Goal: Task Accomplishment & Management: Manage account settings

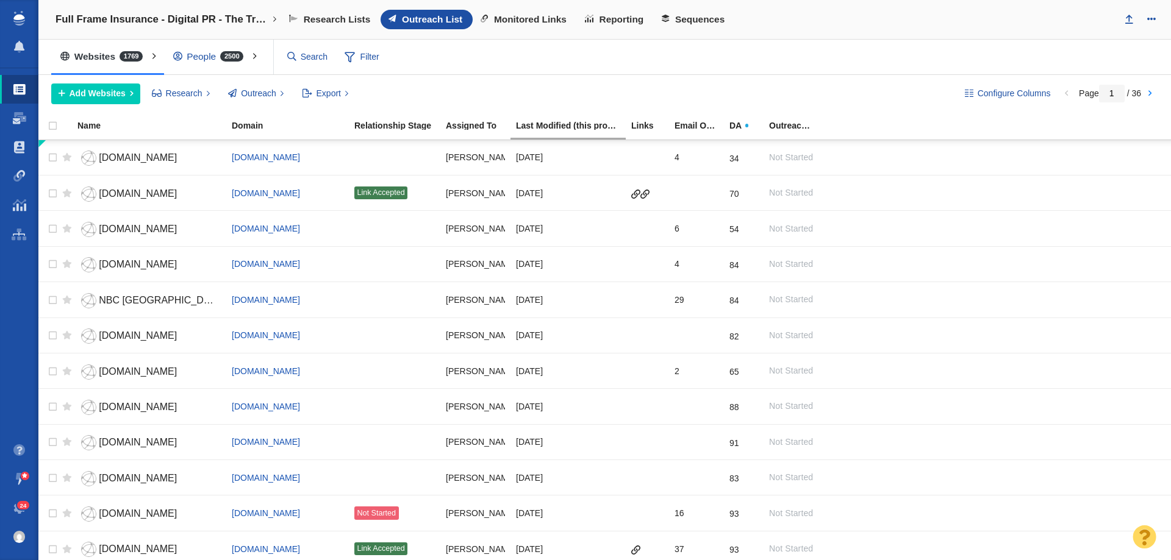
click at [19, 510] on span at bounding box center [19, 508] width 12 height 12
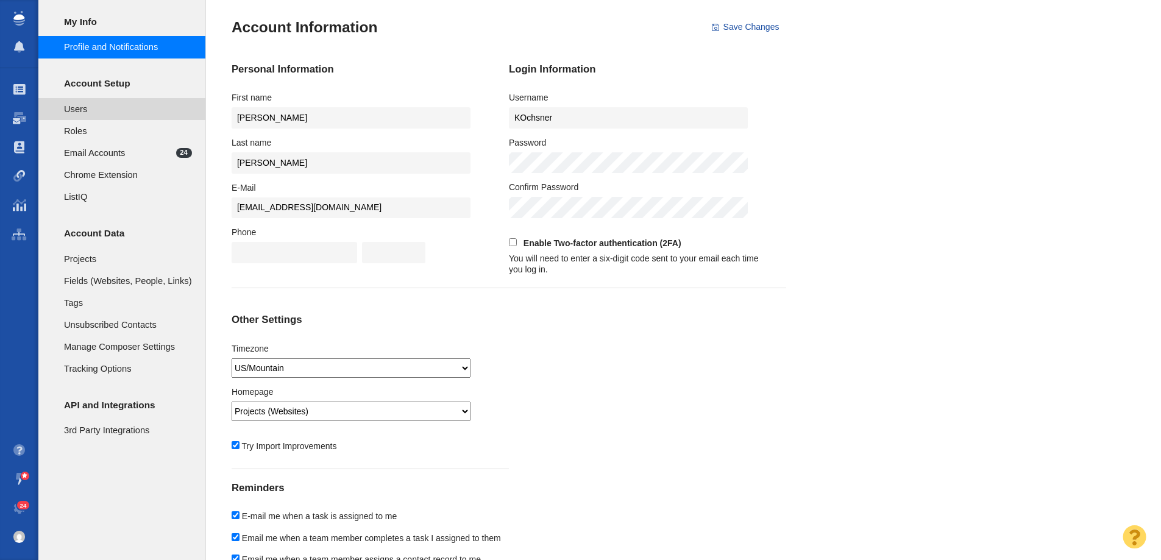
click at [123, 113] on span "Users" at bounding box center [128, 108] width 128 height 13
